Goal: Complete application form

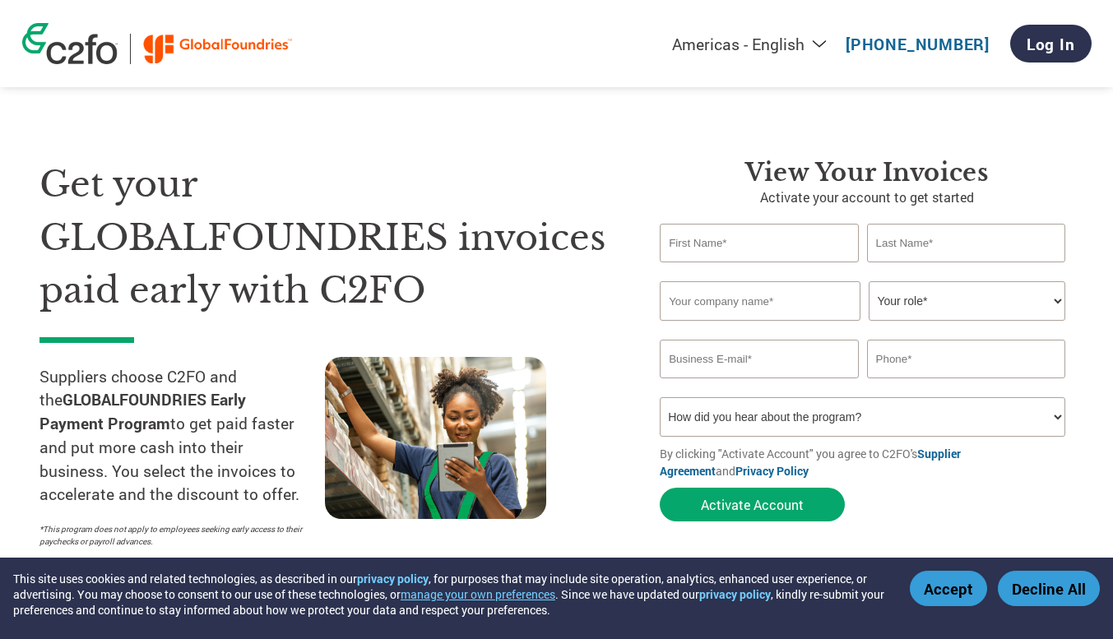
click at [803, 240] on input "text" at bounding box center [759, 243] width 198 height 39
type input "b"
type input "BOONHAN"
click at [951, 243] on input "text" at bounding box center [966, 243] width 198 height 39
type input "LIM"
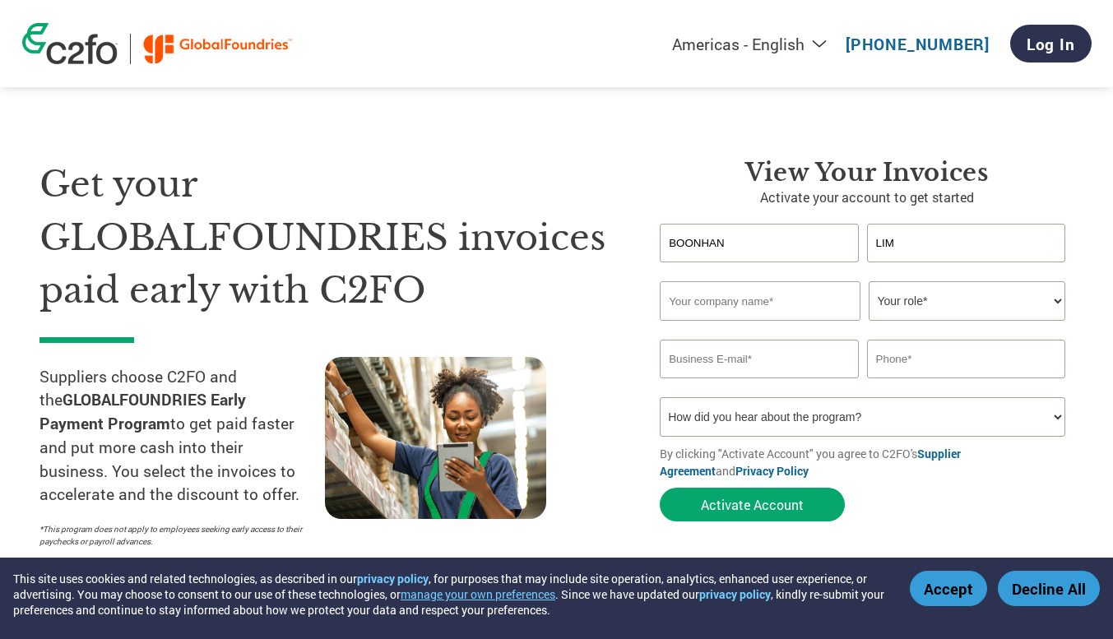
click at [747, 321] on input "text" at bounding box center [760, 301] width 201 height 40
type input "JENETIC PTE LTD"
click at [960, 298] on select "Your role* CFO Controller Credit Manager Finance Director Treasurer CEO Preside…" at bounding box center [967, 301] width 197 height 40
select select "OTHER"
click at [869, 282] on select "Your role* CFO Controller Credit Manager Finance Director Treasurer CEO Preside…" at bounding box center [967, 301] width 197 height 40
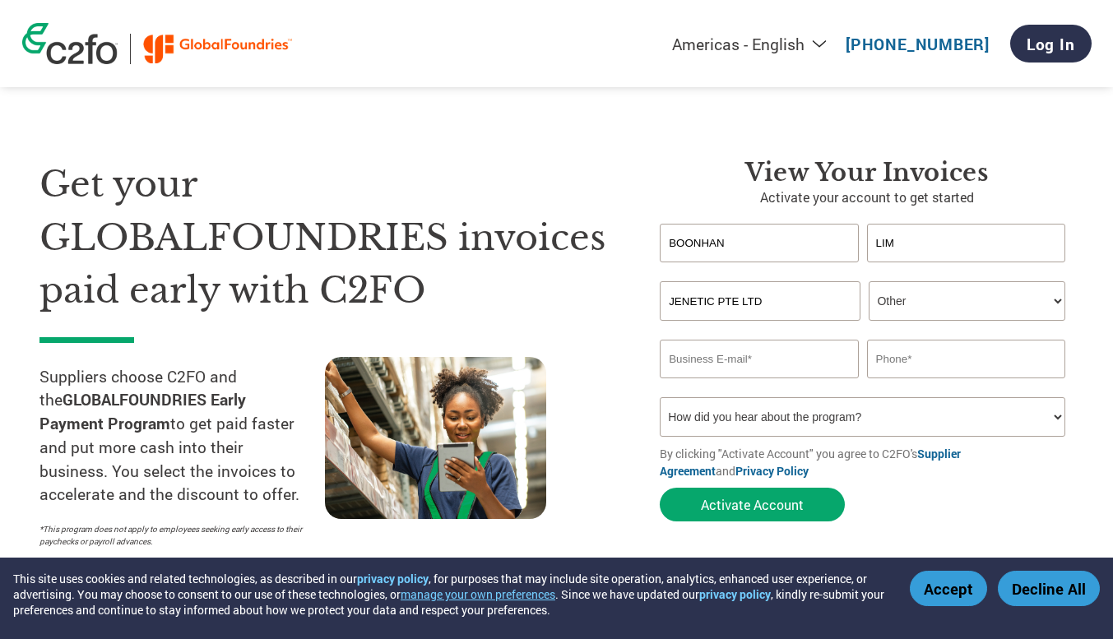
click at [798, 361] on input "email" at bounding box center [759, 359] width 198 height 39
type input "[EMAIL_ADDRESS][DOMAIN_NAME]"
click at [919, 371] on input "text" at bounding box center [966, 359] width 198 height 39
type input "81388105"
click at [920, 424] on select "How did you hear about the program? Received a letter Email Social Media Online…" at bounding box center [863, 417] width 406 height 40
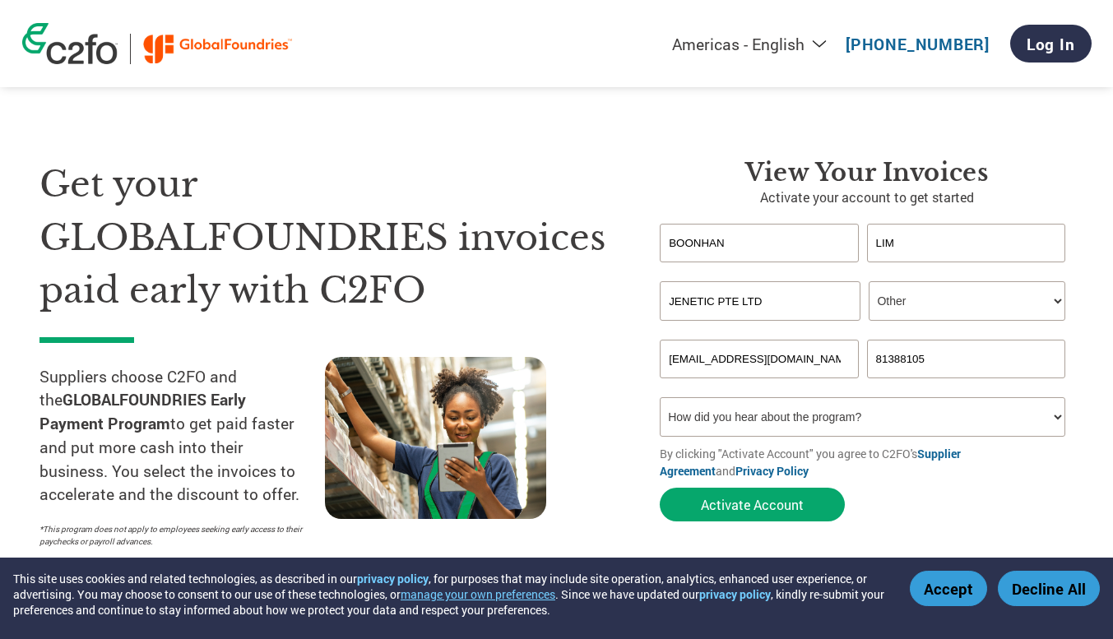
click at [922, 422] on select "How did you hear about the program? Received a letter Email Social Media Online…" at bounding box center [863, 417] width 406 height 40
click at [924, 419] on select "How did you hear about the program? Received a letter Email Social Media Online…" at bounding box center [863, 417] width 406 height 40
select select "Email"
click at [660, 400] on select "How did you hear about the program? Received a letter Email Social Media Online…" at bounding box center [863, 417] width 406 height 40
click at [765, 512] on button "Activate Account" at bounding box center [752, 505] width 185 height 34
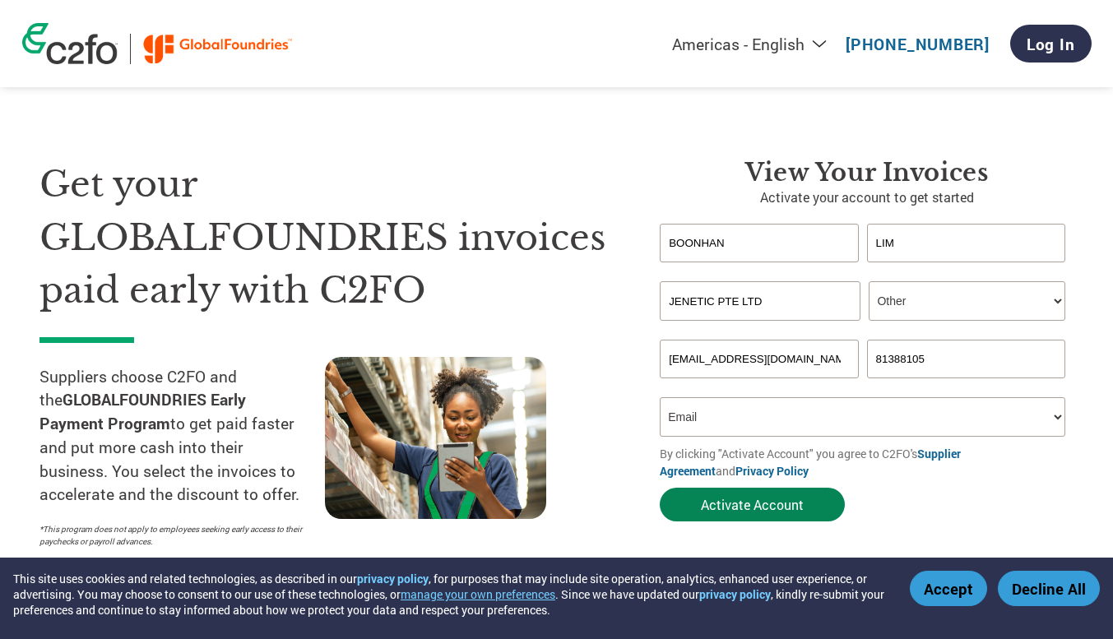
click at [786, 498] on button "Activate Account" at bounding box center [752, 505] width 185 height 34
drag, startPoint x: 761, startPoint y: 370, endPoint x: 637, endPoint y: 369, distance: 124.3
click at [637, 369] on div "View Your Invoices Activate your account to get started BOONHAN [PERSON_NAME] I…" at bounding box center [854, 357] width 439 height 398
type input "H"
type input "[EMAIL_ADDRESS][DOMAIN_NAME]"
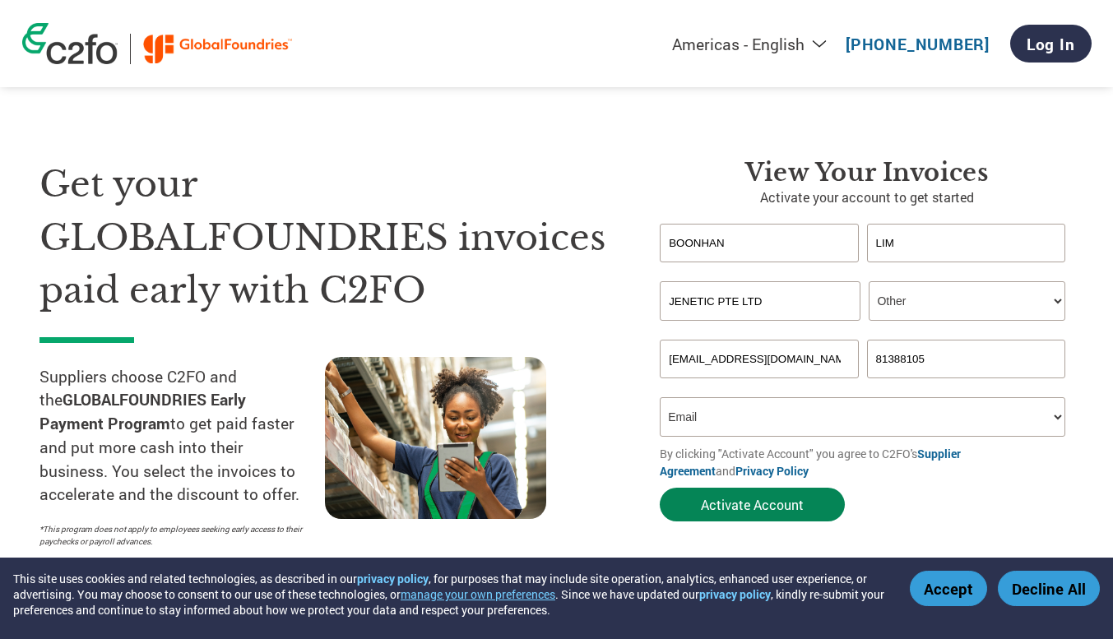
click at [760, 509] on button "Activate Account" at bounding box center [752, 505] width 185 height 34
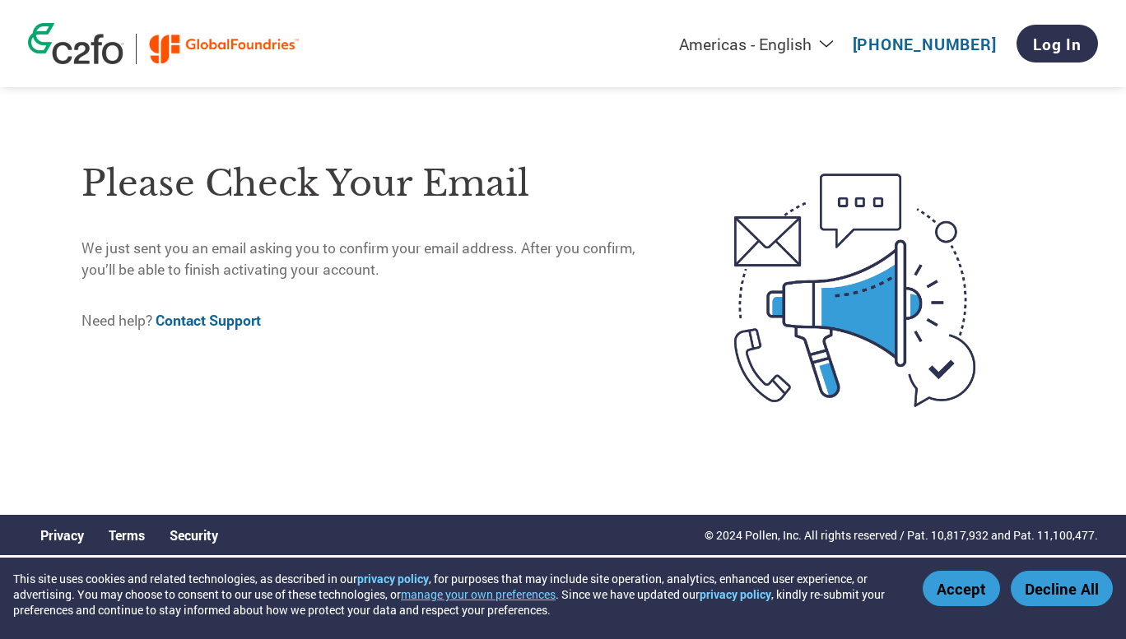
click at [1086, 602] on button "Decline All" at bounding box center [1062, 588] width 102 height 35
